Goal: Information Seeking & Learning: Learn about a topic

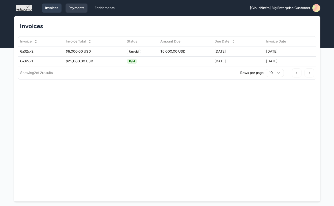
click at [76, 6] on link "Payments" at bounding box center [77, 8] width 22 height 9
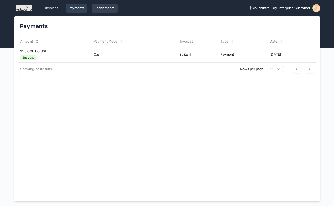
click at [109, 7] on link "Entitlements" at bounding box center [104, 8] width 26 height 9
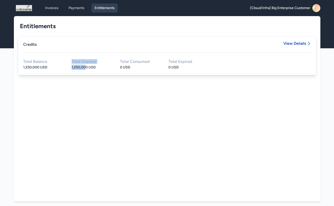
drag, startPoint x: 86, startPoint y: 66, endPoint x: 57, endPoint y: 65, distance: 29.5
click at [57, 65] on div "Total Balance 1,250,000 USD Total Granted 1,250,000 USD Total Consumed 0 USD To…" at bounding box center [167, 65] width 288 height 10
click at [124, 70] on div "0 USD" at bounding box center [140, 67] width 40 height 5
click at [34, 67] on div "1,250,000 USD" at bounding box center [43, 67] width 40 height 5
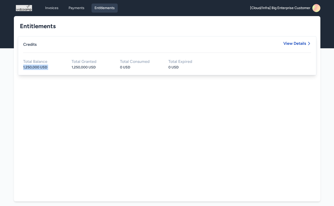
click at [34, 67] on div "1,250,000 USD" at bounding box center [43, 67] width 40 height 5
click at [299, 46] on span "View Details" at bounding box center [297, 47] width 28 height 11
click at [299, 43] on span "View Details" at bounding box center [294, 44] width 23 height 4
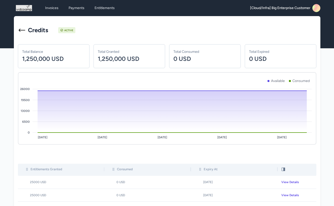
click at [297, 9] on span "[Cloud/Infra] Big Enterprise Customer" at bounding box center [280, 8] width 60 height 5
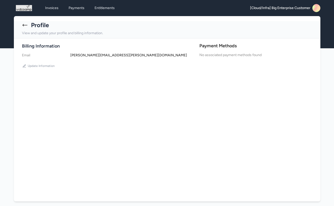
click at [92, 55] on h4 "emily.jackson@hooli.com" at bounding box center [133, 55] width 126 height 5
click at [23, 23] on icon at bounding box center [25, 25] width 6 height 6
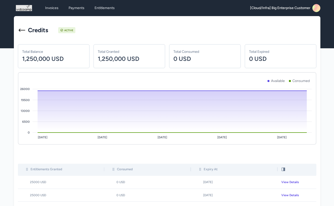
click at [23, 30] on icon at bounding box center [22, 30] width 7 height 3
